Goal: Information Seeking & Learning: Find contact information

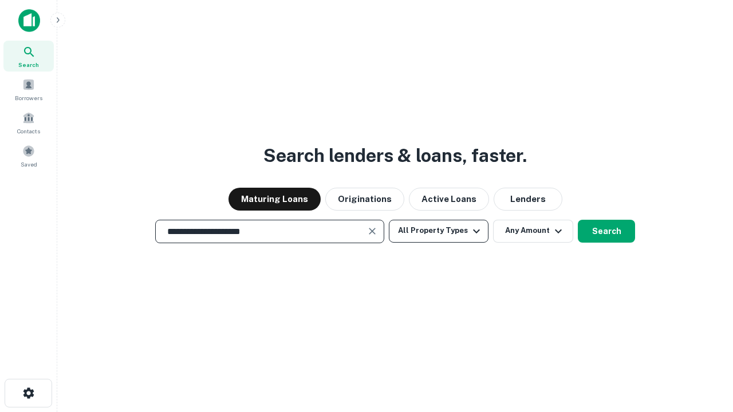
type input "**********"
click at [438, 231] on button "All Property Types" at bounding box center [439, 231] width 100 height 23
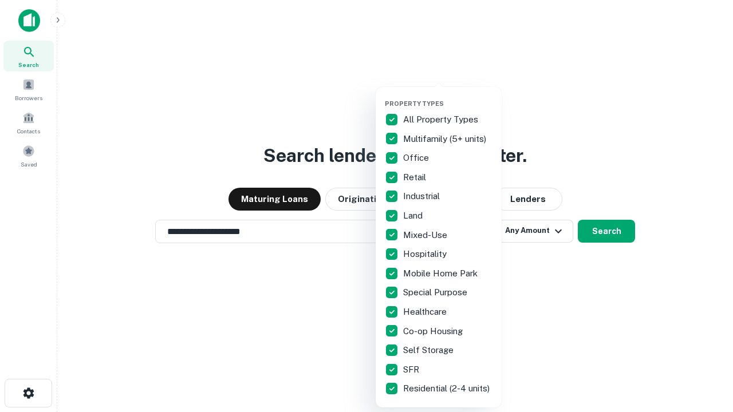
click at [448, 96] on button "button" at bounding box center [448, 96] width 126 height 1
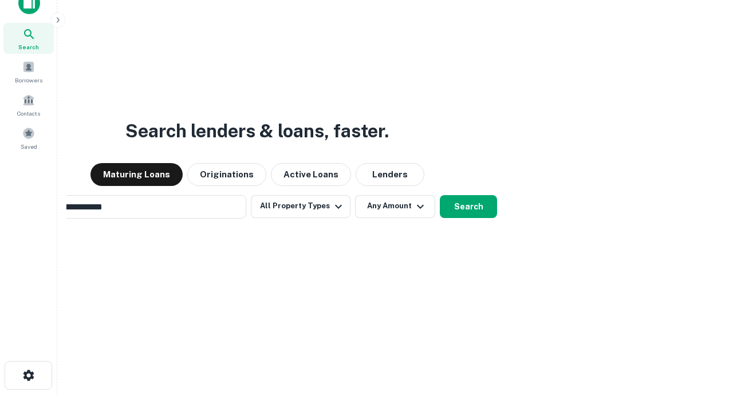
scroll to position [18, 0]
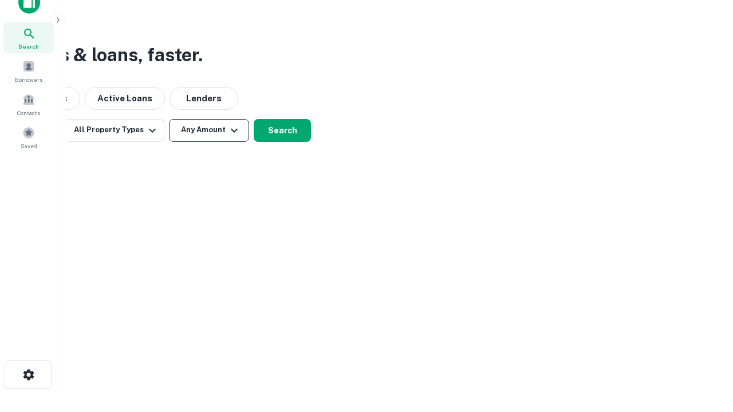
click at [209, 130] on button "Any Amount" at bounding box center [209, 130] width 80 height 23
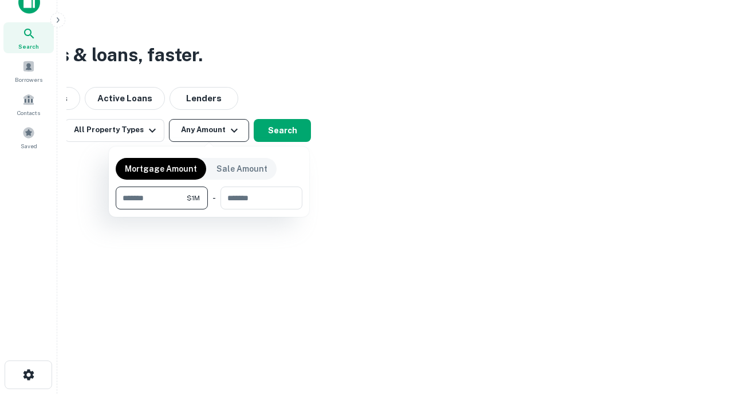
type input "*******"
click at [209, 209] on button "button" at bounding box center [209, 209] width 187 height 1
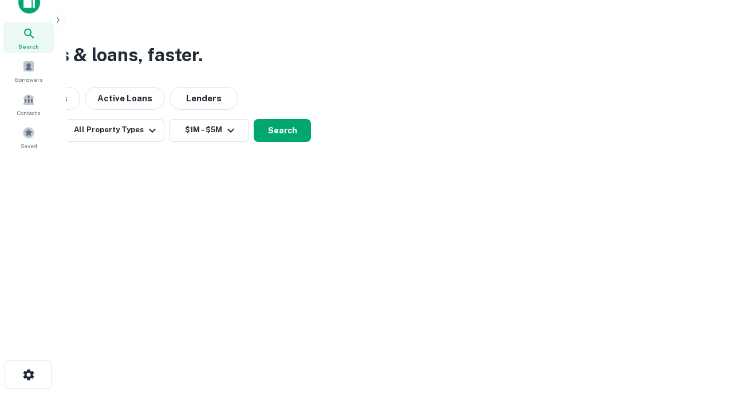
scroll to position [18, 0]
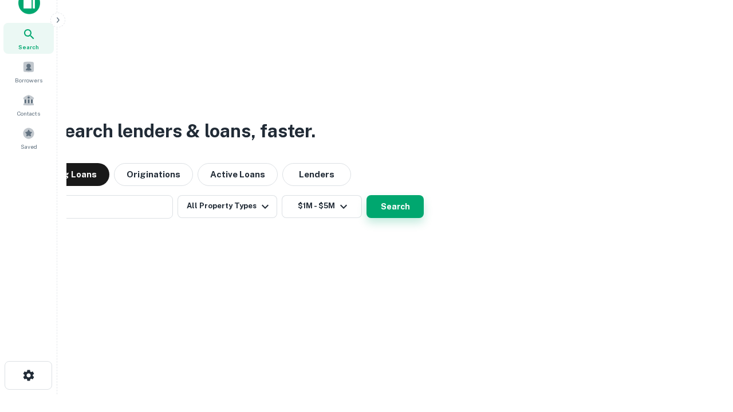
click at [366, 195] on button "Search" at bounding box center [394, 206] width 57 height 23
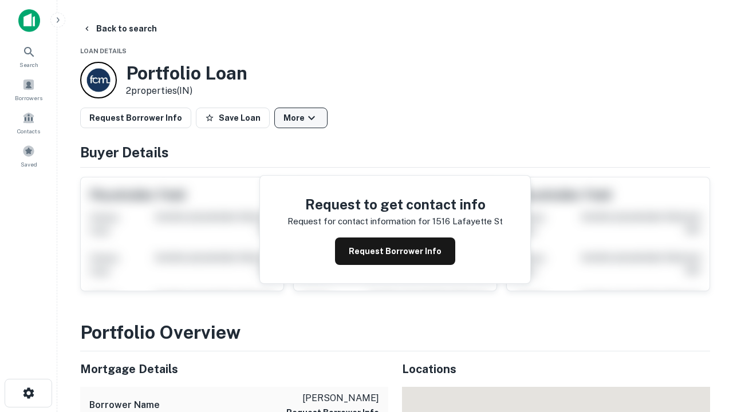
click at [300, 118] on button "More" at bounding box center [300, 118] width 53 height 21
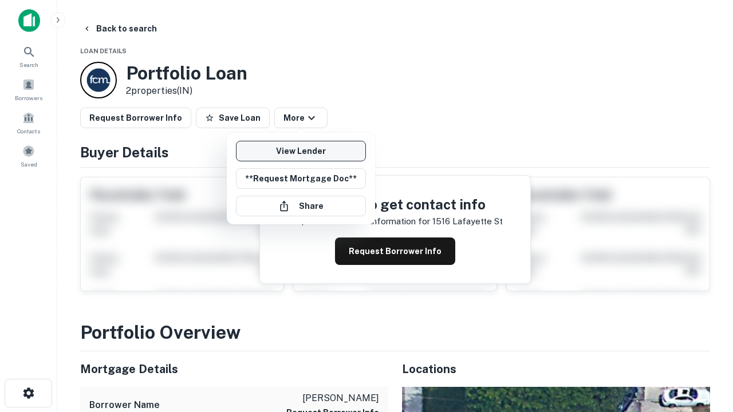
click at [300, 151] on link "View Lender" at bounding box center [301, 151] width 130 height 21
